Goal: Information Seeking & Learning: Learn about a topic

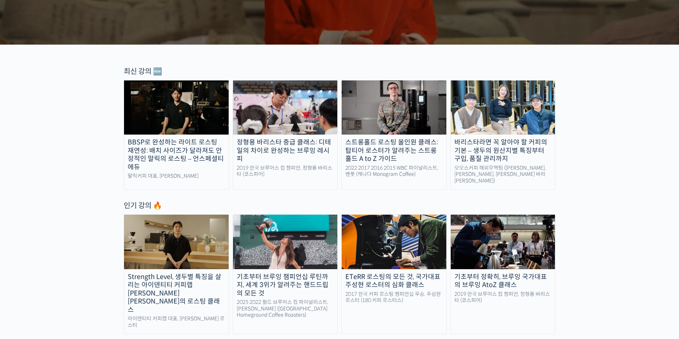
scroll to position [256, 0]
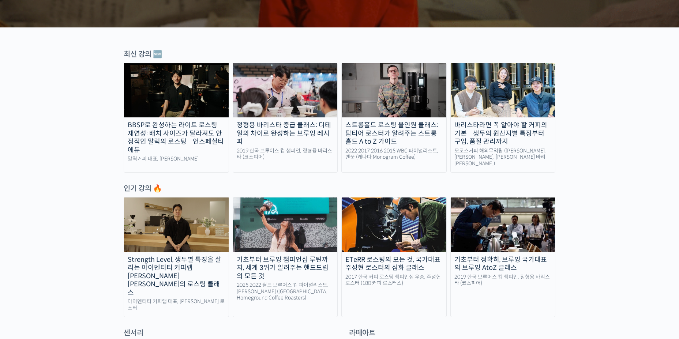
click at [284, 107] on img at bounding box center [285, 90] width 105 height 54
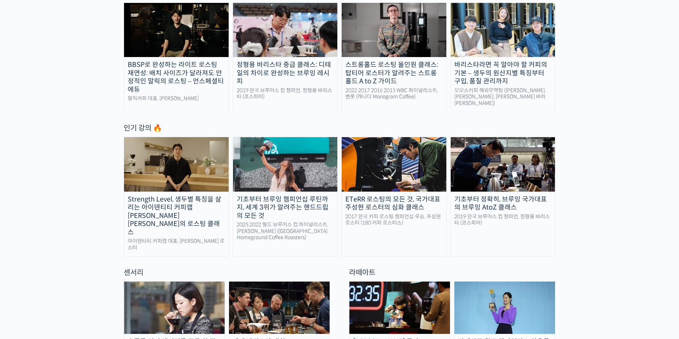
scroll to position [366, 0]
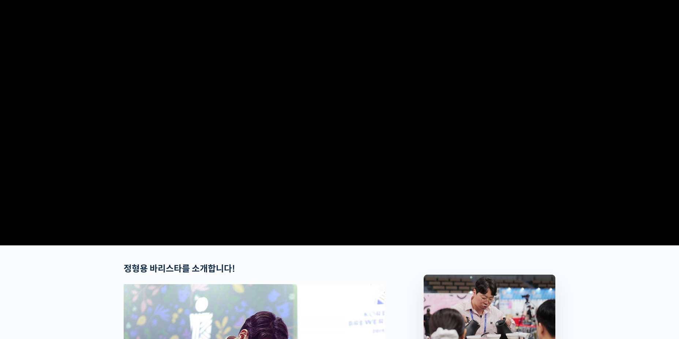
scroll to position [37, 0]
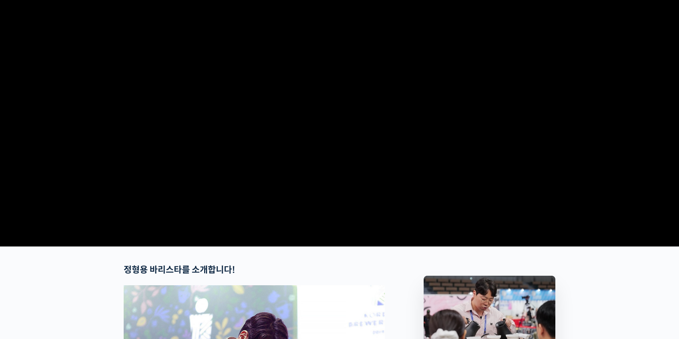
click at [371, 205] on video at bounding box center [340, 117] width 432 height 252
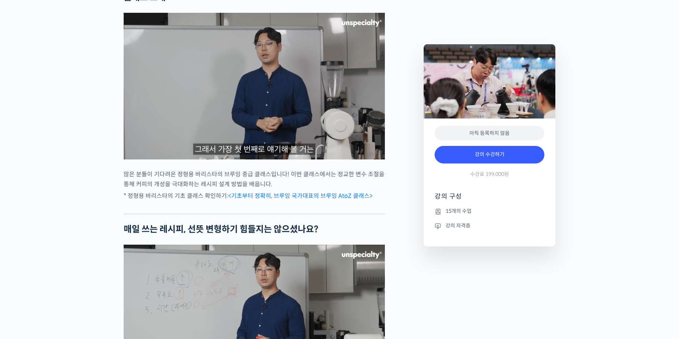
scroll to position [622, 0]
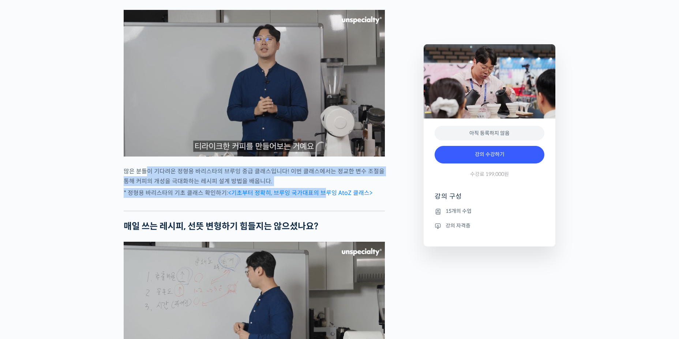
drag, startPoint x: 144, startPoint y: 203, endPoint x: 325, endPoint y: 214, distance: 181.4
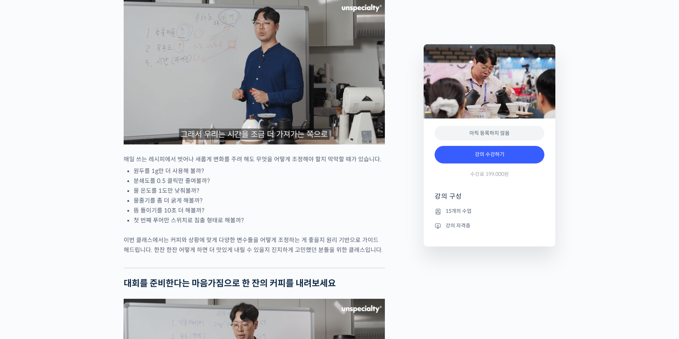
scroll to position [878, 0]
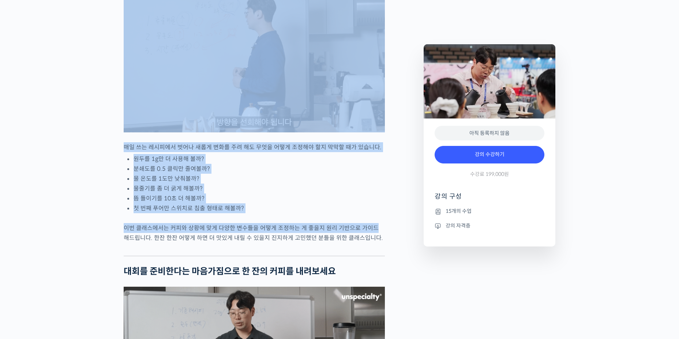
drag, startPoint x: 77, startPoint y: 139, endPoint x: 373, endPoint y: 244, distance: 313.9
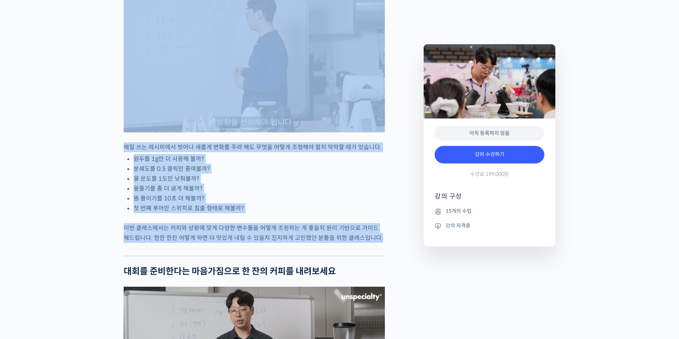
drag, startPoint x: 403, startPoint y: 263, endPoint x: 41, endPoint y: 157, distance: 377.1
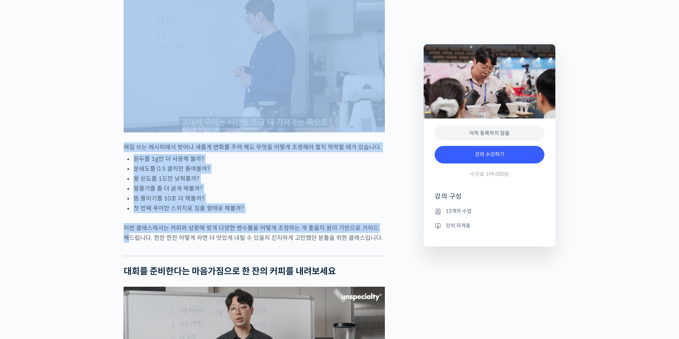
drag, startPoint x: 53, startPoint y: 146, endPoint x: 380, endPoint y: 259, distance: 346.0
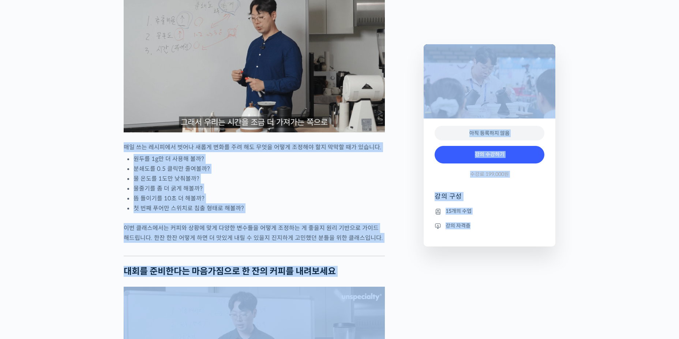
drag, startPoint x: 422, startPoint y: 272, endPoint x: 67, endPoint y: 169, distance: 369.6
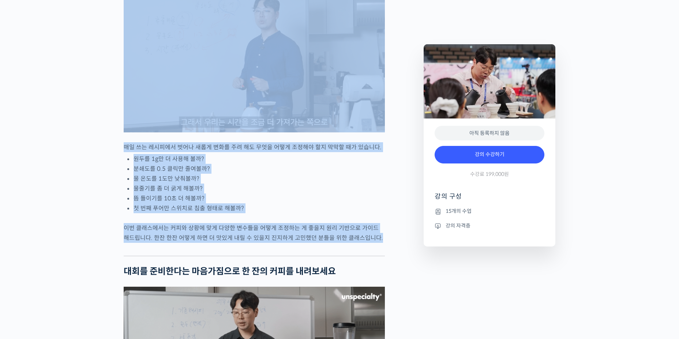
drag, startPoint x: 75, startPoint y: 158, endPoint x: 389, endPoint y: 266, distance: 331.8
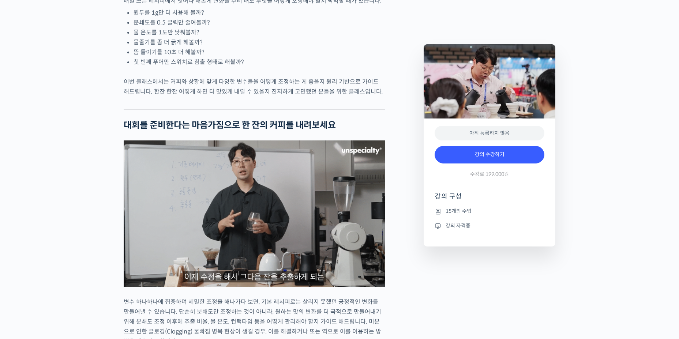
scroll to position [1208, 0]
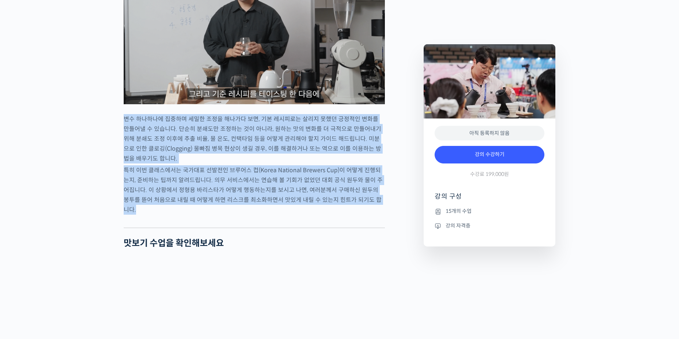
drag, startPoint x: 65, startPoint y: 132, endPoint x: 385, endPoint y: 233, distance: 334.8
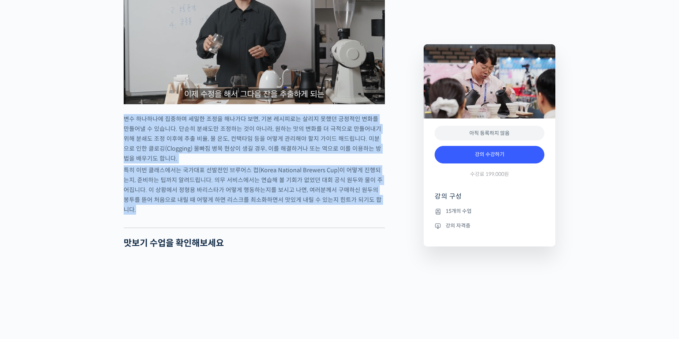
click at [385, 233] on div "정형용 바리스타 중급 클래스: 디테일의 차이로 완성하는 브루잉 레시피 강의 상세 내용 확인하기 정형용 바리스타를 소개합니다! <코스피어(cos…" at bounding box center [339, 318] width 679 height 2448
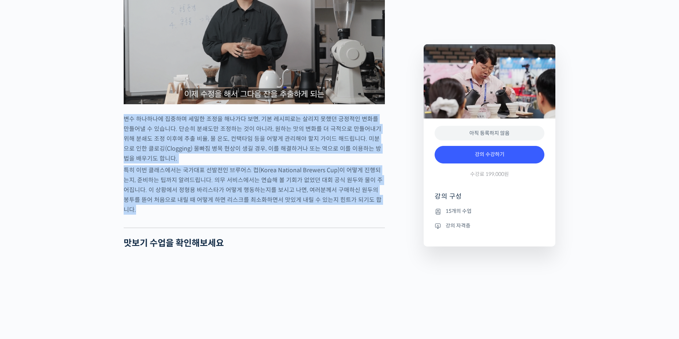
click at [383, 232] on div "정형용 바리스타를 소개합니다! <코스피어(cospir)> 대표 2019 Korea Brewers Cup Championship 우승 🏆 201…" at bounding box center [254, 18] width 261 height 1849
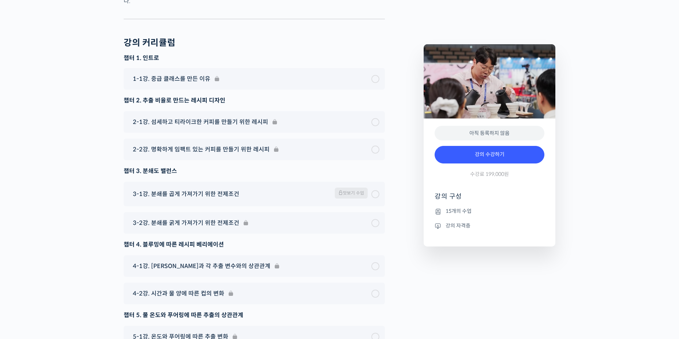
scroll to position [2159, 0]
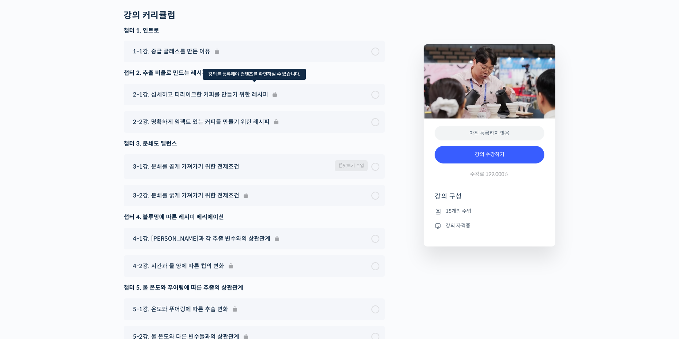
click at [293, 99] on div "2-1강. 섬세하고 티라이크한 커피를 만들기 위한 레시피" at bounding box center [254, 95] width 261 height 22
click at [379, 101] on div "2-1강. 섬세하고 티라이크한 커피를 만들기 위한 레시피" at bounding box center [254, 95] width 261 height 22
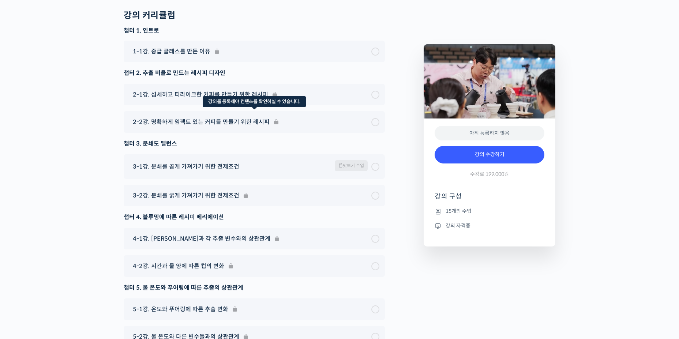
click at [378, 127] on div "2-2강. 명확하게 임팩트 있는 커피를 만들기 위한 레시피" at bounding box center [254, 122] width 261 height 22
click at [375, 171] on div at bounding box center [375, 167] width 8 height 8
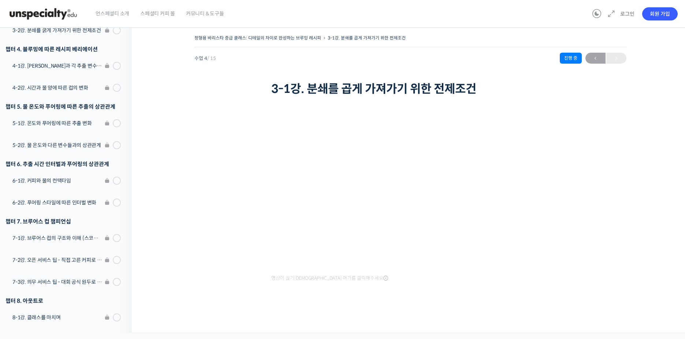
scroll to position [233, 0]
click at [75, 276] on li "7-3강. 의무 서비스 팁 - 대회 공식 원두로 진행하는 시연" at bounding box center [63, 283] width 135 height 22
click at [76, 262] on li "7-2강. 오픈 서비스 팁 - 직접 고른 커피로 진행하는 시연" at bounding box center [63, 261] width 135 height 22
drag, startPoint x: 78, startPoint y: 259, endPoint x: 123, endPoint y: 261, distance: 45.0
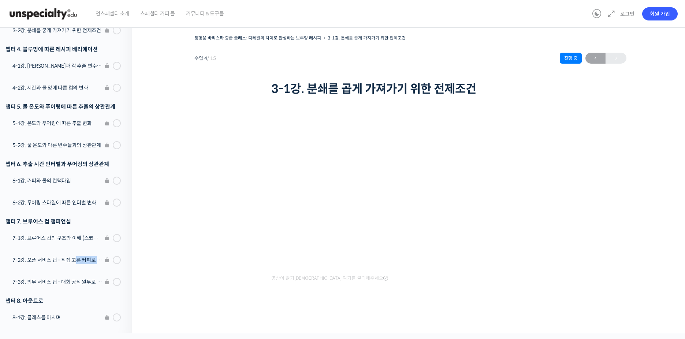
click at [123, 261] on li "7-2강. 오픈 서비스 팁 - 직접 고른 커피로 진행하는 시연" at bounding box center [63, 261] width 135 height 22
click at [45, 258] on li "7-2강. 오픈 서비스 팁 - 직접 고른 커피로 진행하는 시연" at bounding box center [63, 261] width 135 height 22
drag, startPoint x: 46, startPoint y: 236, endPoint x: 103, endPoint y: 239, distance: 56.8
click at [103, 239] on li "챕터 7. 브루어스 컵 챔피언십 7-1강. 브루어스 컵의 구조와 이해 (스코어시트)" at bounding box center [63, 232] width 135 height 35
click at [35, 242] on li "챕터 7. 브루어스 컵 챔피언십 7-1강. 브루어스 컵의 구조와 이해 (스코어시트)" at bounding box center [63, 232] width 135 height 35
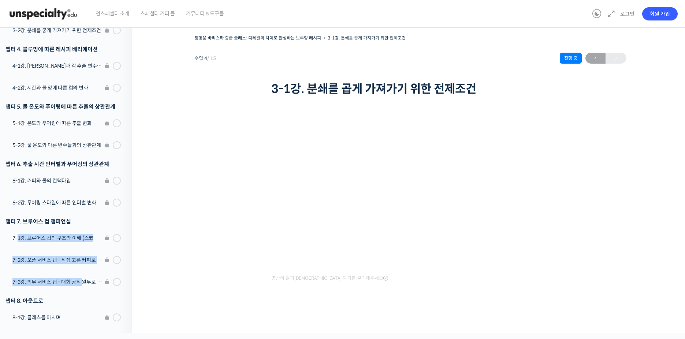
drag, startPoint x: 17, startPoint y: 236, endPoint x: 84, endPoint y: 288, distance: 84.5
click at [84, 288] on ol "챕터 1. 인트로 1-1강. 중급 클래스를 만든 이유 챕터 2. 추출 비율로 만드는 레시피 디자인 2-1강. 섬세하고 티라이크한 커피를 만들기…" at bounding box center [63, 110] width 135 height 435
click at [32, 187] on li "챕터 6. 추출 시간 인터벌과 푸어링의 상관관계 6-1강. 커피와 물의 컨택타임" at bounding box center [63, 174] width 135 height 35
click at [54, 180] on li "챕터 6. 추출 시간 인터벌과 푸어링의 상관관계 6-1강. 커피와 물의 컨택타임" at bounding box center [63, 174] width 135 height 35
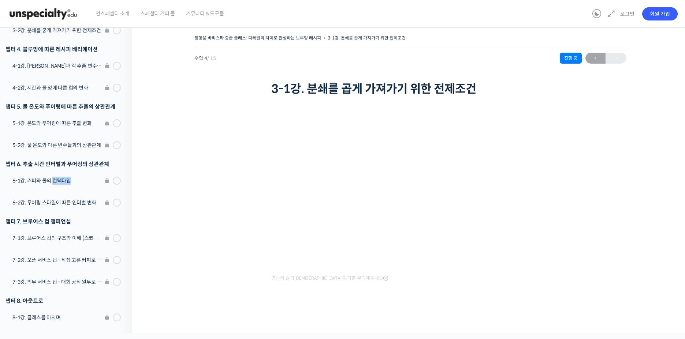
click at [54, 180] on li "챕터 6. 추출 시간 인터벌과 푸어링의 상관관계 6-1강. 커피와 물의 컨택타임" at bounding box center [63, 174] width 135 height 35
click at [30, 184] on li "챕터 6. 추출 시간 인터벌과 푸어링의 상관관계 6-1강. 커피와 물의 컨택타임" at bounding box center [63, 174] width 135 height 35
drag, startPoint x: 13, startPoint y: 176, endPoint x: 90, endPoint y: 208, distance: 83.8
click at [90, 208] on ol "챕터 1. 인트로 1-1강. 중급 클래스를 만든 이유 챕터 2. 추출 비율로 만드는 레시피 디자인 2-1강. 섬세하고 티라이크한 커피를 만들기…" at bounding box center [63, 110] width 135 height 435
click at [90, 208] on li "6-2강. 푸어링 스타일에 따른 인터벌 변화" at bounding box center [63, 204] width 135 height 22
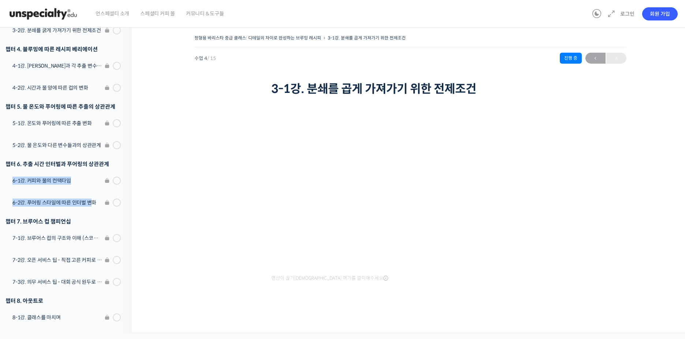
drag, startPoint x: 94, startPoint y: 202, endPoint x: 14, endPoint y: 186, distance: 81.8
click at [14, 186] on ol "챕터 1. 인트로 1-1강. 중급 클래스를 만든 이유 챕터 2. 추출 비율로 만드는 레시피 디자인 2-1강. 섬세하고 티라이크한 커피를 만들기…" at bounding box center [63, 110] width 135 height 435
click at [14, 186] on li "챕터 6. 추출 시간 인터벌과 푸어링의 상관관계 6-1강. 커피와 물의 컨택타임" at bounding box center [63, 174] width 135 height 35
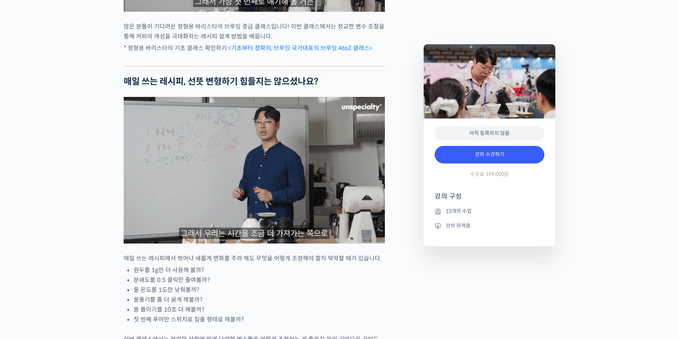
scroll to position [626, 0]
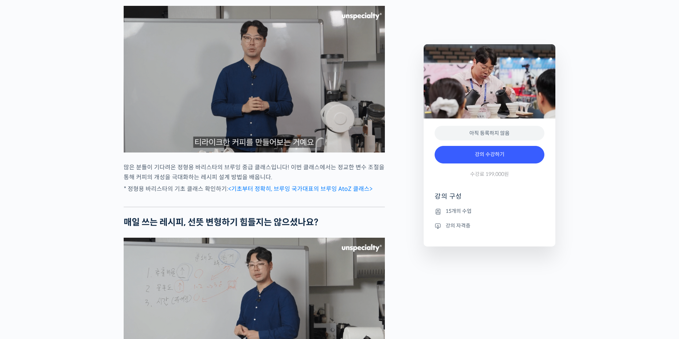
click at [279, 193] on link "<기초부터 정확히, 브루잉 국가대표의 브루잉 AtoZ 클래스>" at bounding box center [300, 189] width 144 height 8
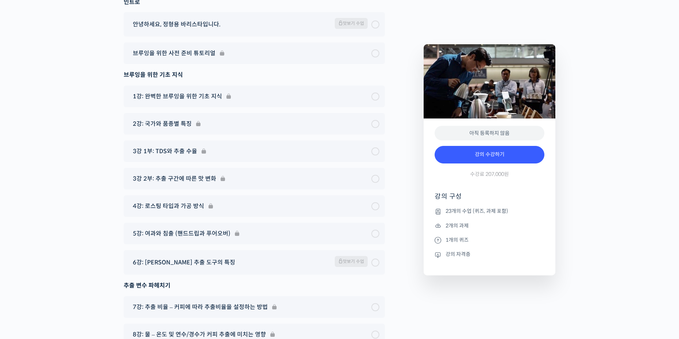
scroll to position [4029, 0]
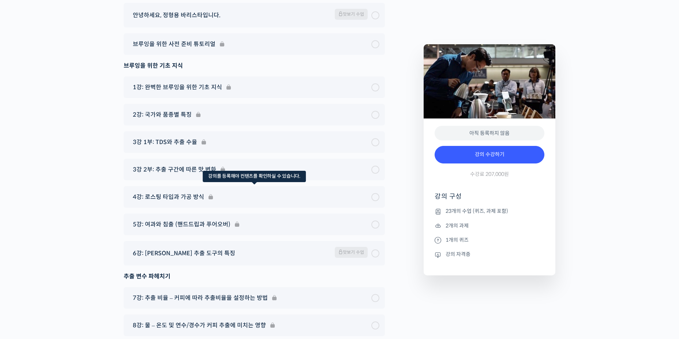
click at [201, 186] on div "4강: 로스팅 타입과 가공 방식" at bounding box center [254, 197] width 261 height 22
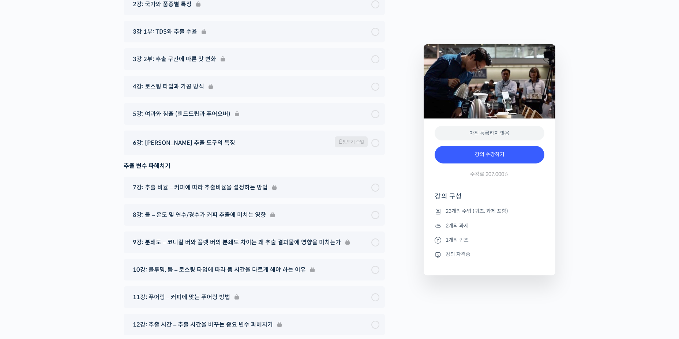
scroll to position [4139, 0]
click at [236, 137] on div "6강: 브루잉 추출 도구의 특징 맛보기 수업" at bounding box center [250, 143] width 242 height 13
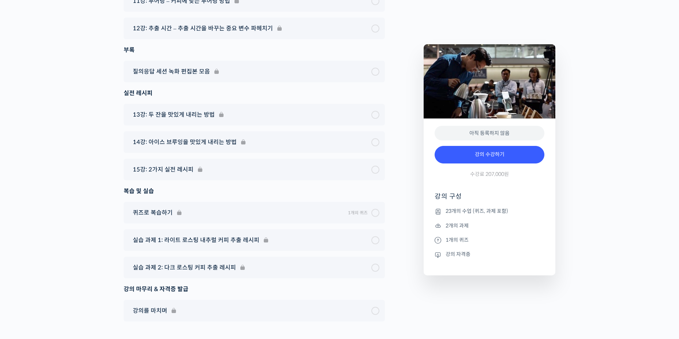
scroll to position [4216, 0]
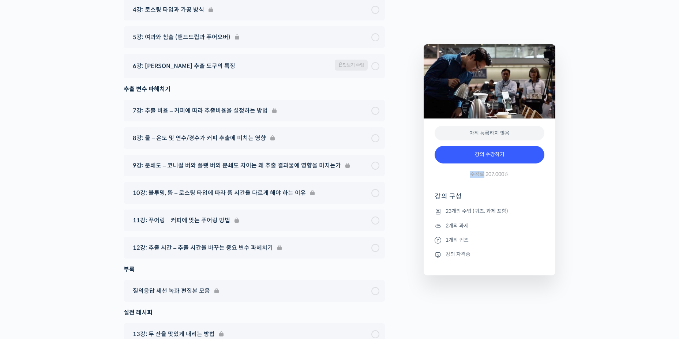
drag, startPoint x: 484, startPoint y: 177, endPoint x: 506, endPoint y: 170, distance: 23.7
click at [506, 170] on div "강의 수강하기 수강료 207,000원" at bounding box center [490, 163] width 110 height 42
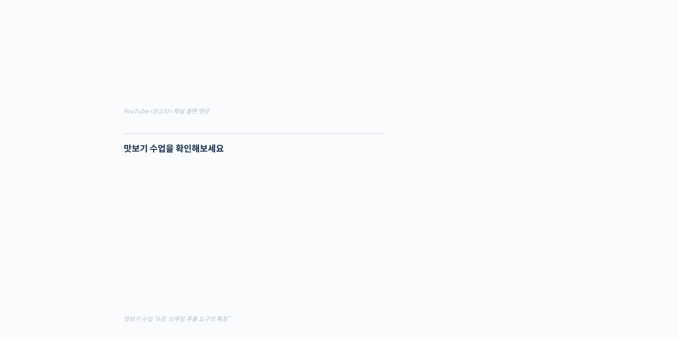
scroll to position [0, 0]
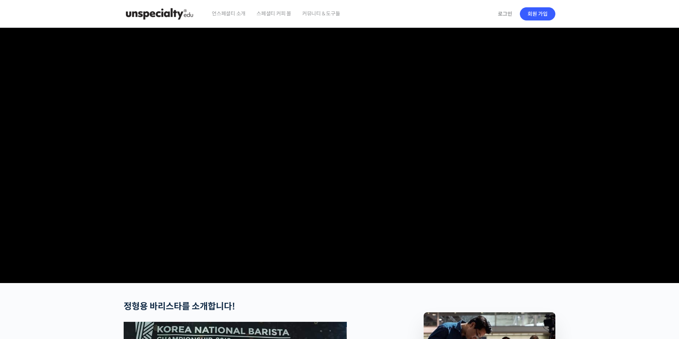
click at [165, 21] on img at bounding box center [160, 14] width 72 height 22
